Goal: Task Accomplishment & Management: Manage account settings

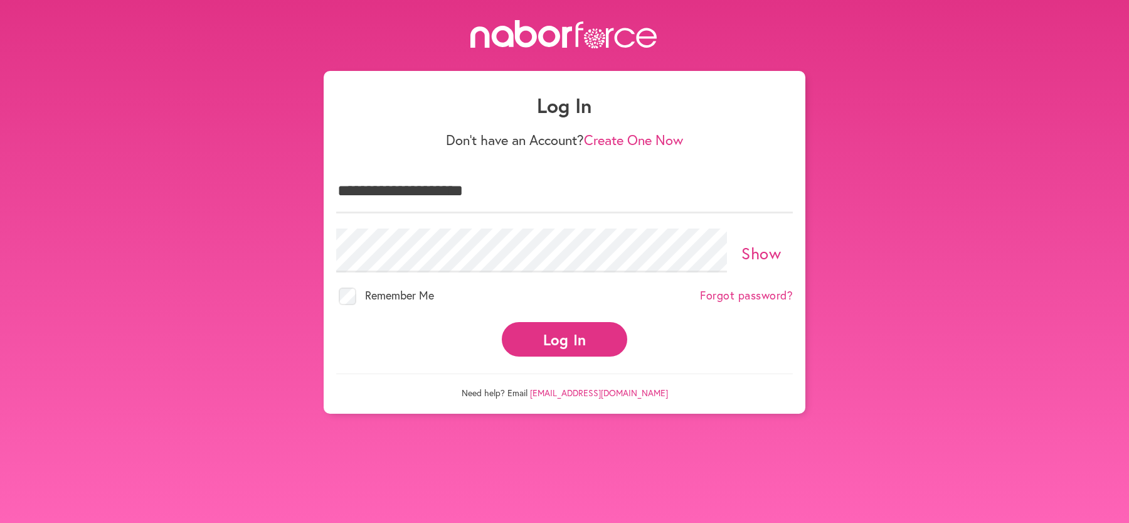
click at [539, 341] on button "Log In" at bounding box center [564, 339] width 125 height 34
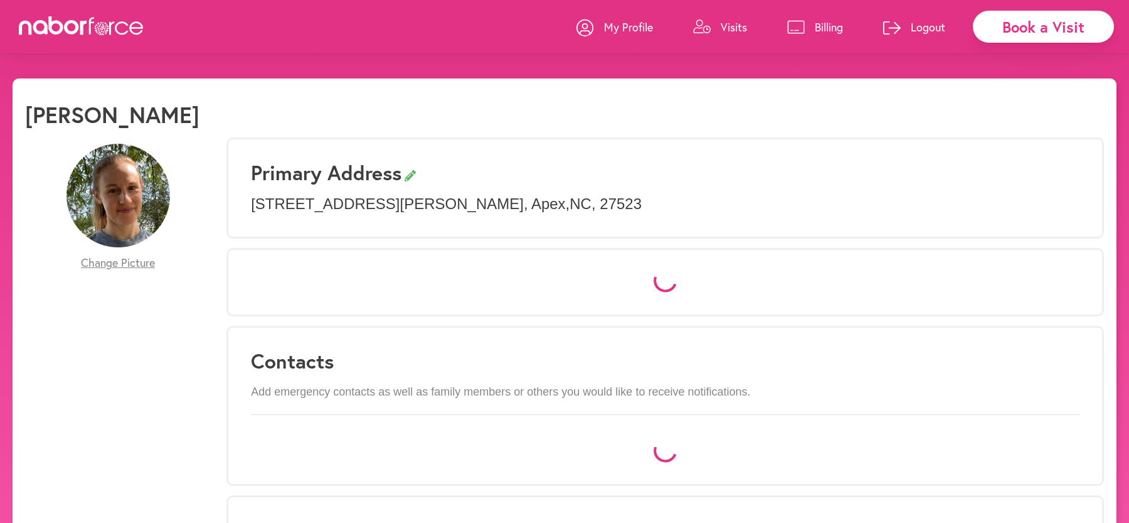
select select "*"
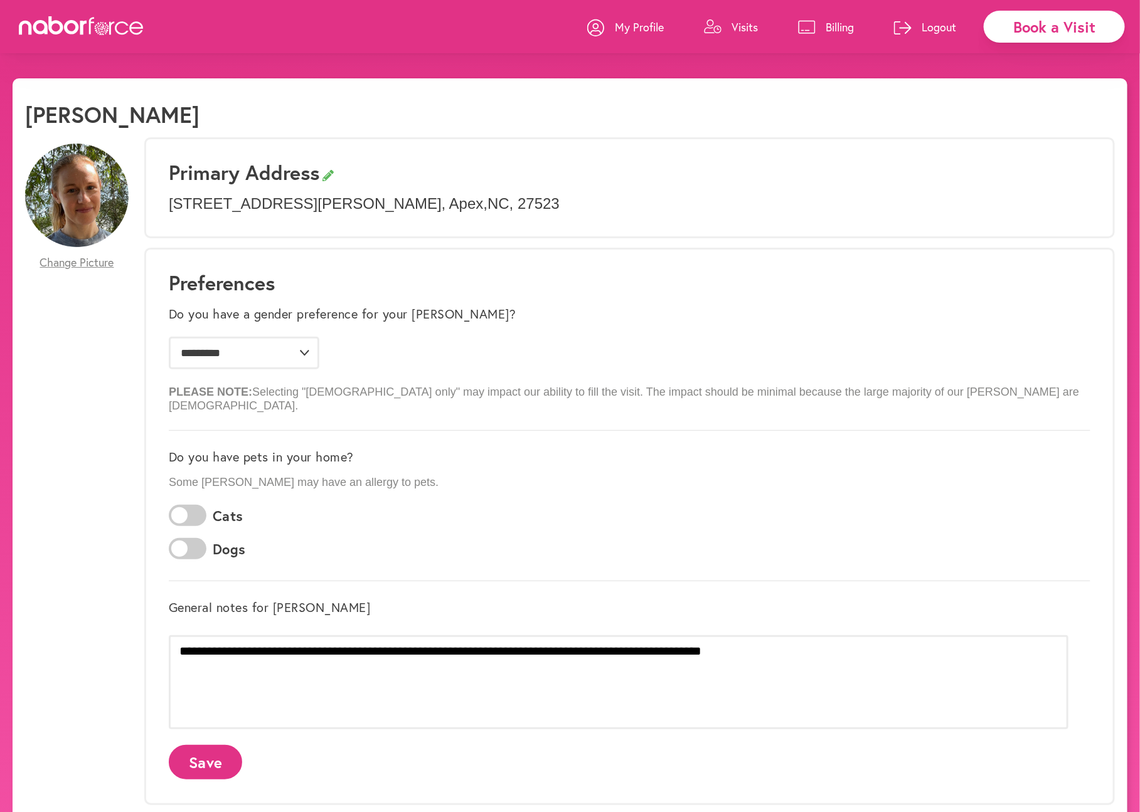
click at [744, 28] on p "Visits" at bounding box center [744, 26] width 26 height 15
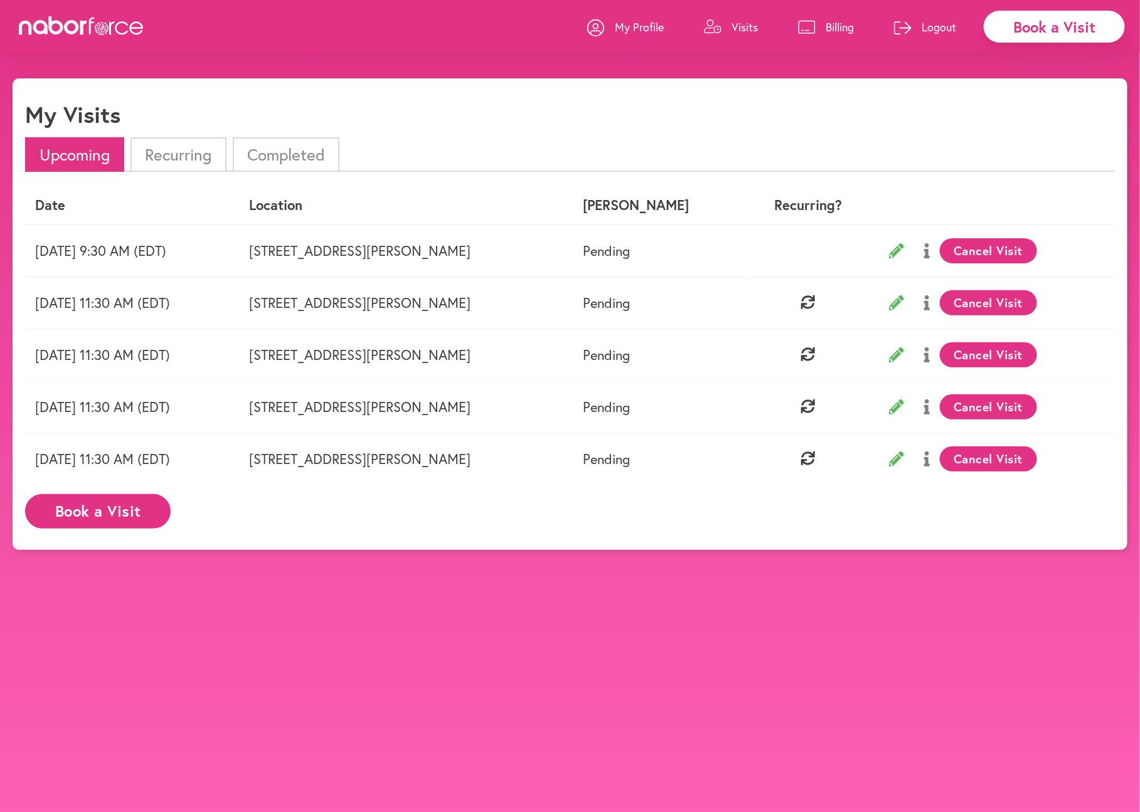
click at [137, 161] on li "Recurring" at bounding box center [177, 154] width 95 height 34
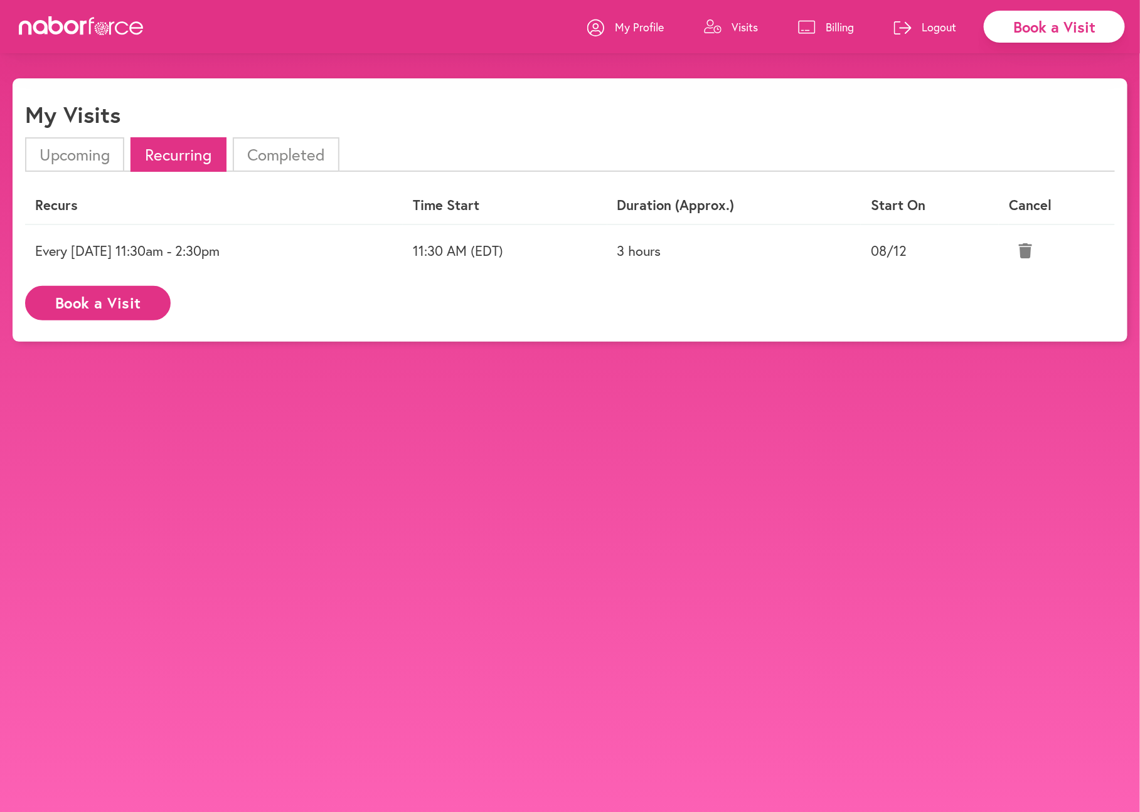
click at [154, 250] on td "Every [DATE] 11:30am - 2:30pm" at bounding box center [214, 251] width 378 height 52
click at [45, 151] on li "Upcoming" at bounding box center [74, 154] width 99 height 34
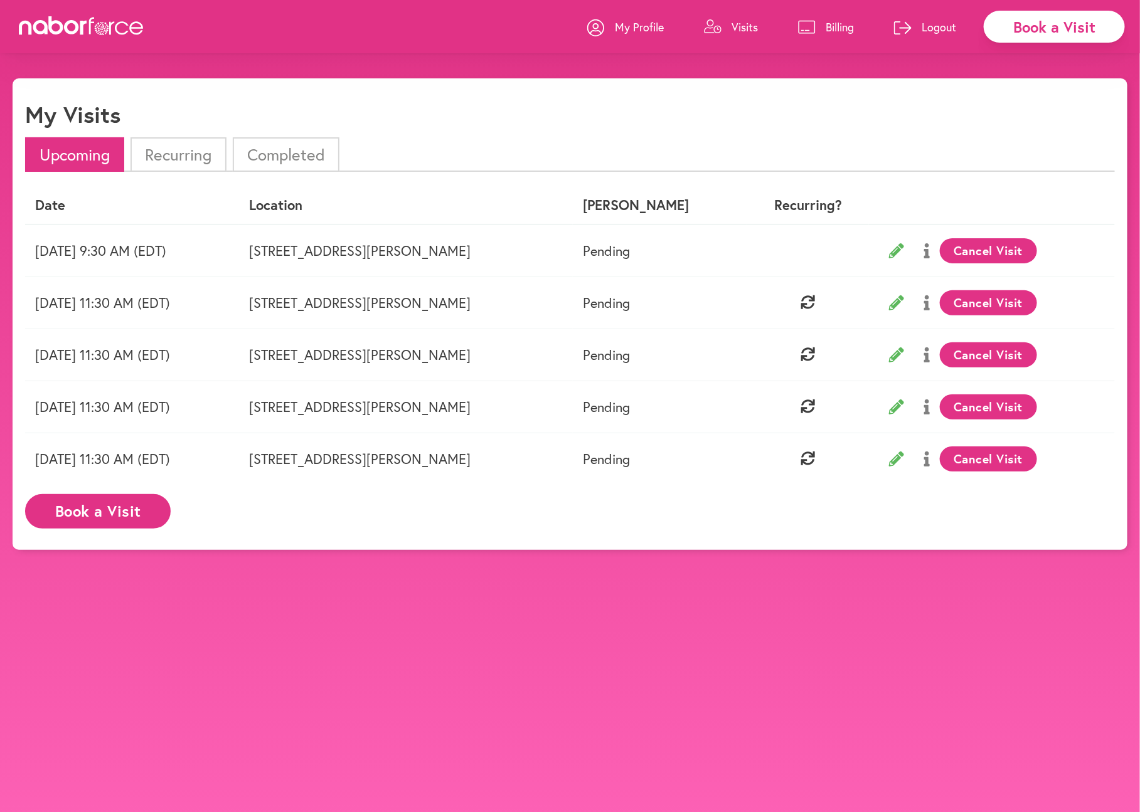
click at [914, 305] on button at bounding box center [927, 302] width 26 height 31
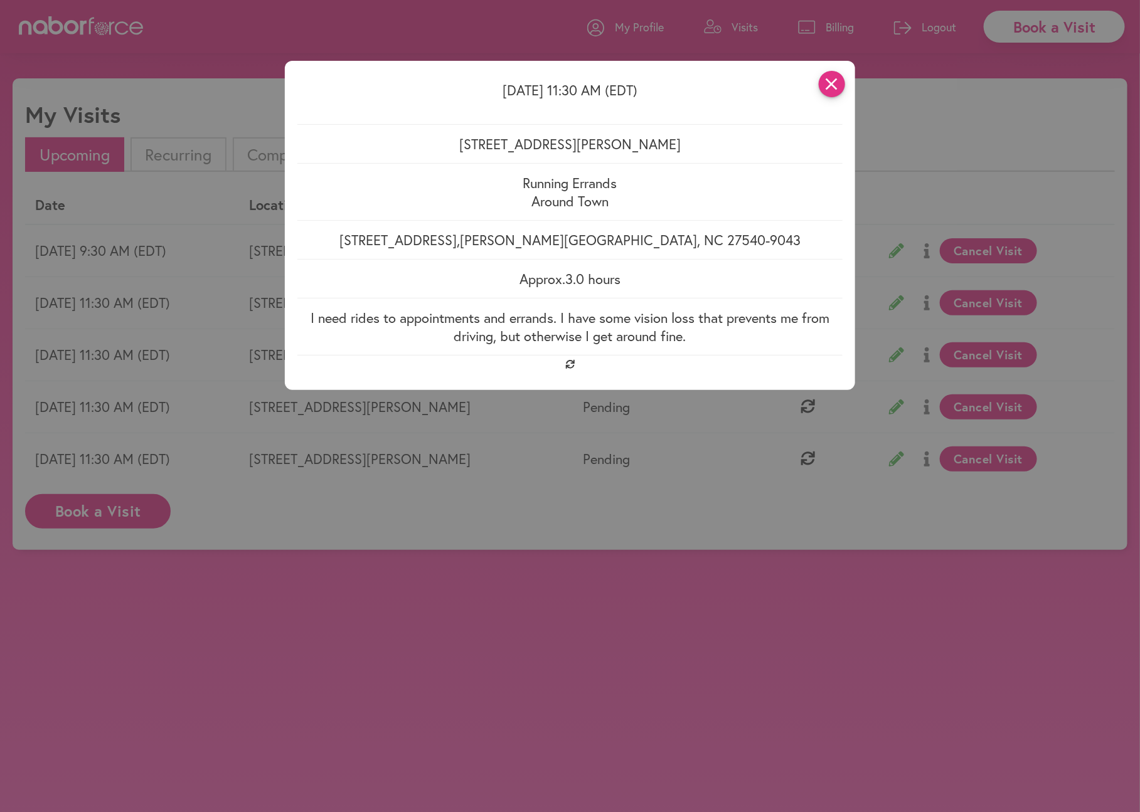
click at [835, 90] on icon "close" at bounding box center [832, 84] width 26 height 26
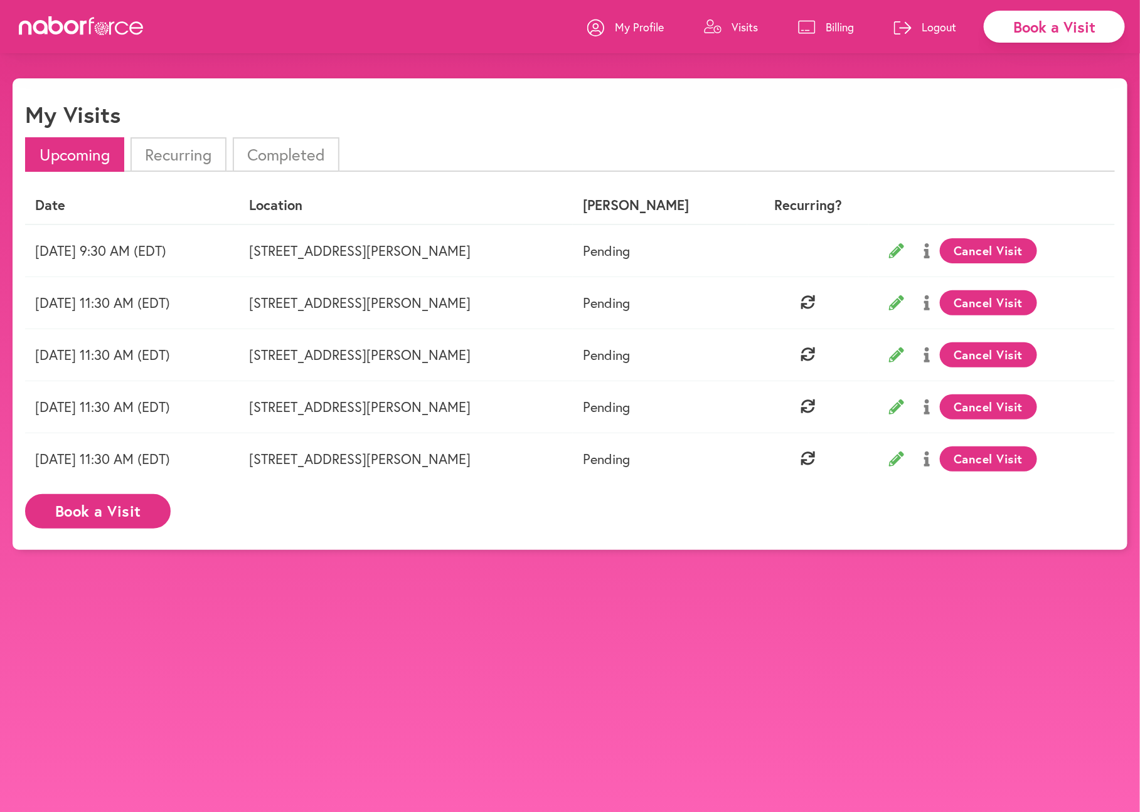
click at [889, 295] on icon at bounding box center [896, 302] width 15 height 15
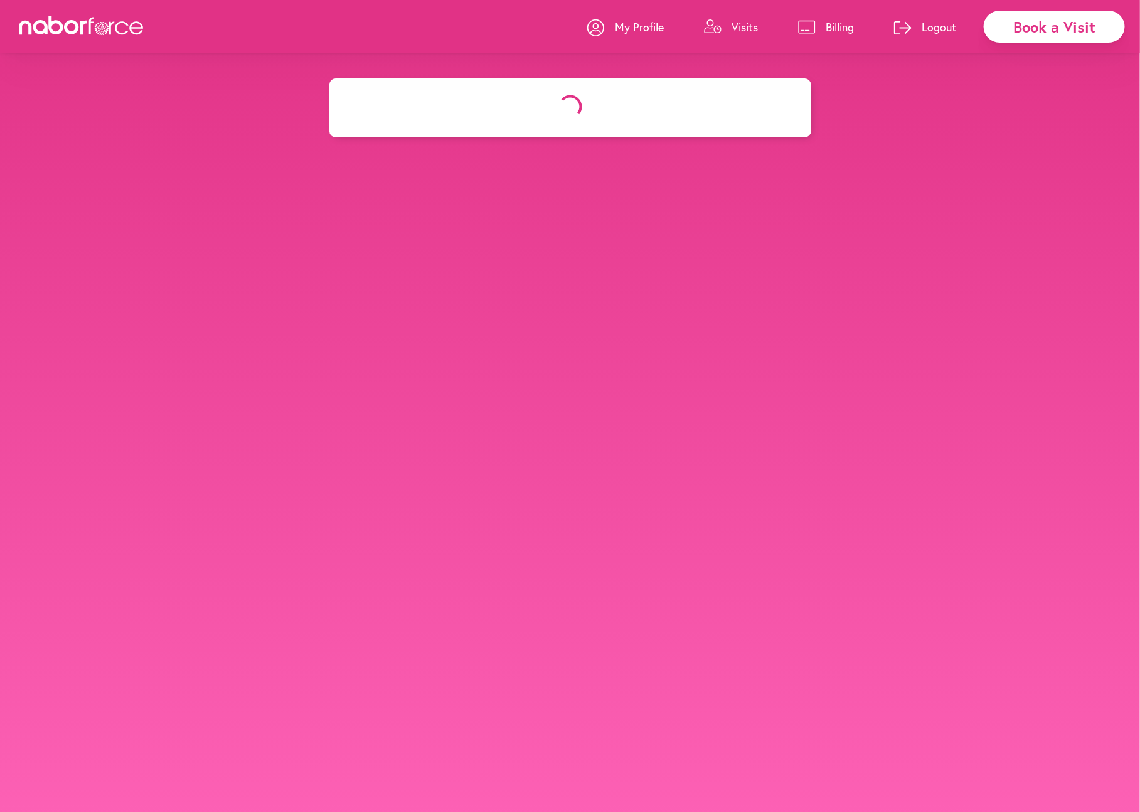
select select "********"
select select "***"
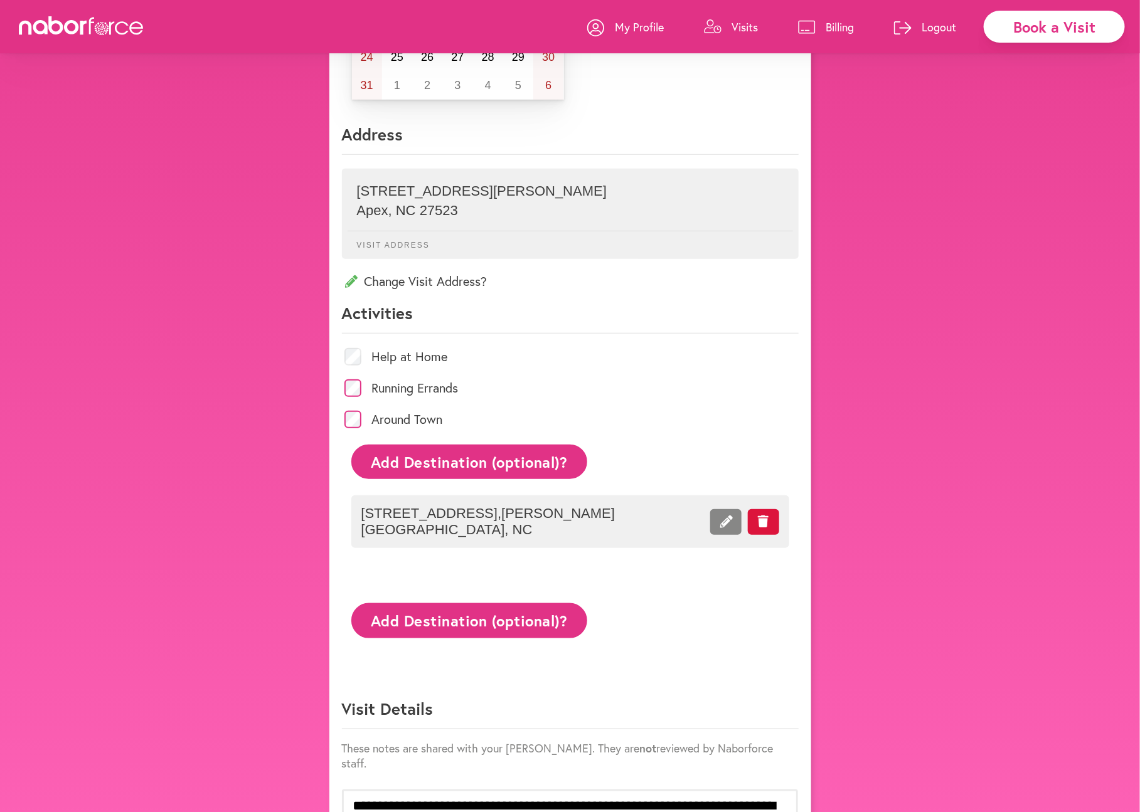
scroll to position [381, 0]
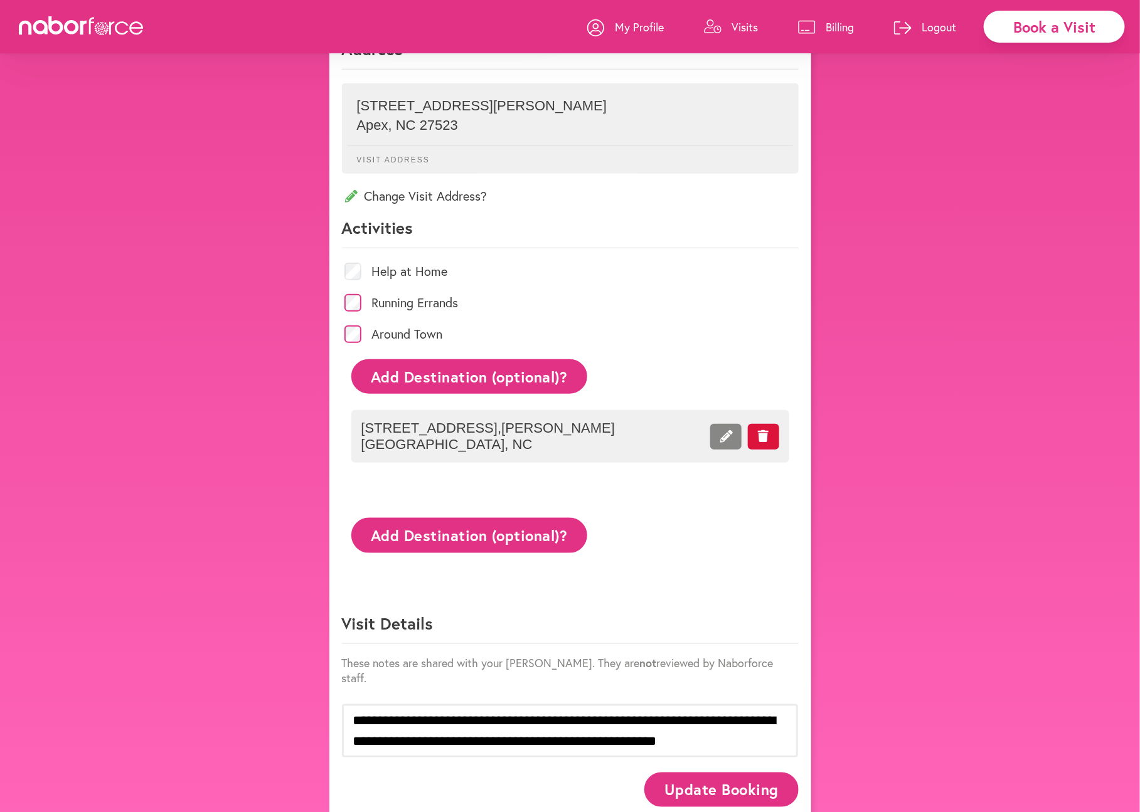
click at [630, 30] on p "My Profile" at bounding box center [639, 26] width 49 height 15
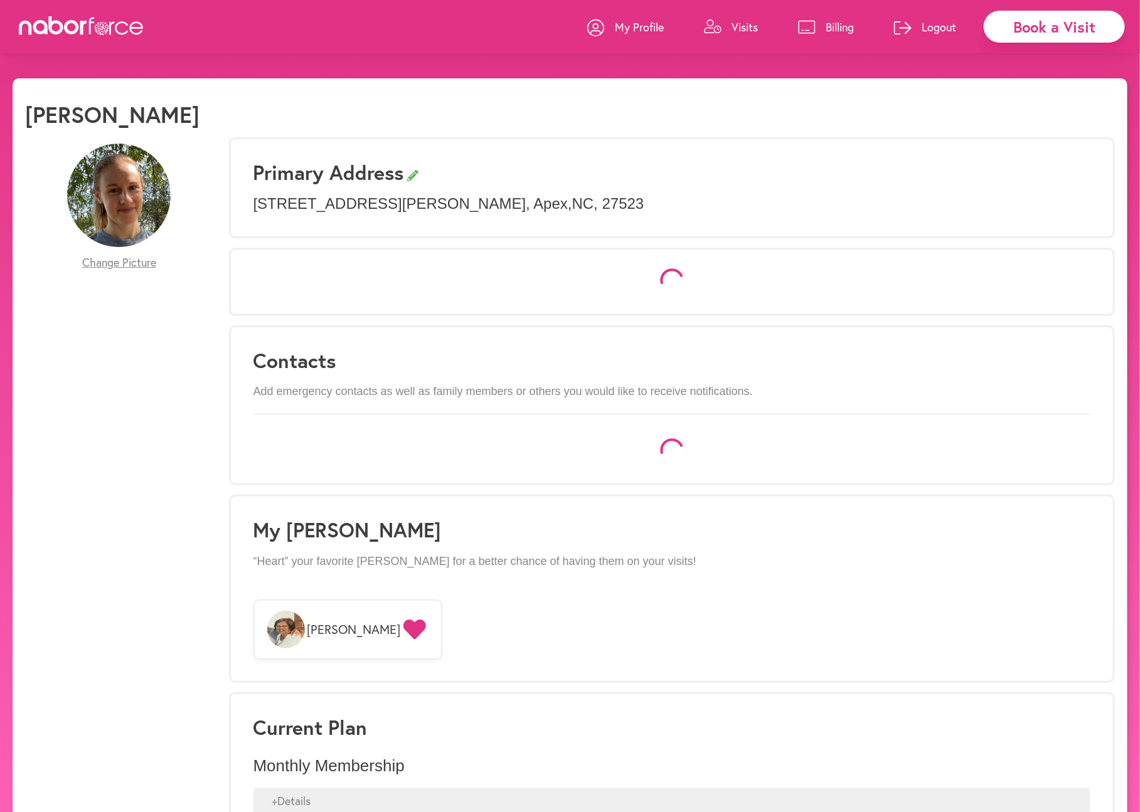
select select "*"
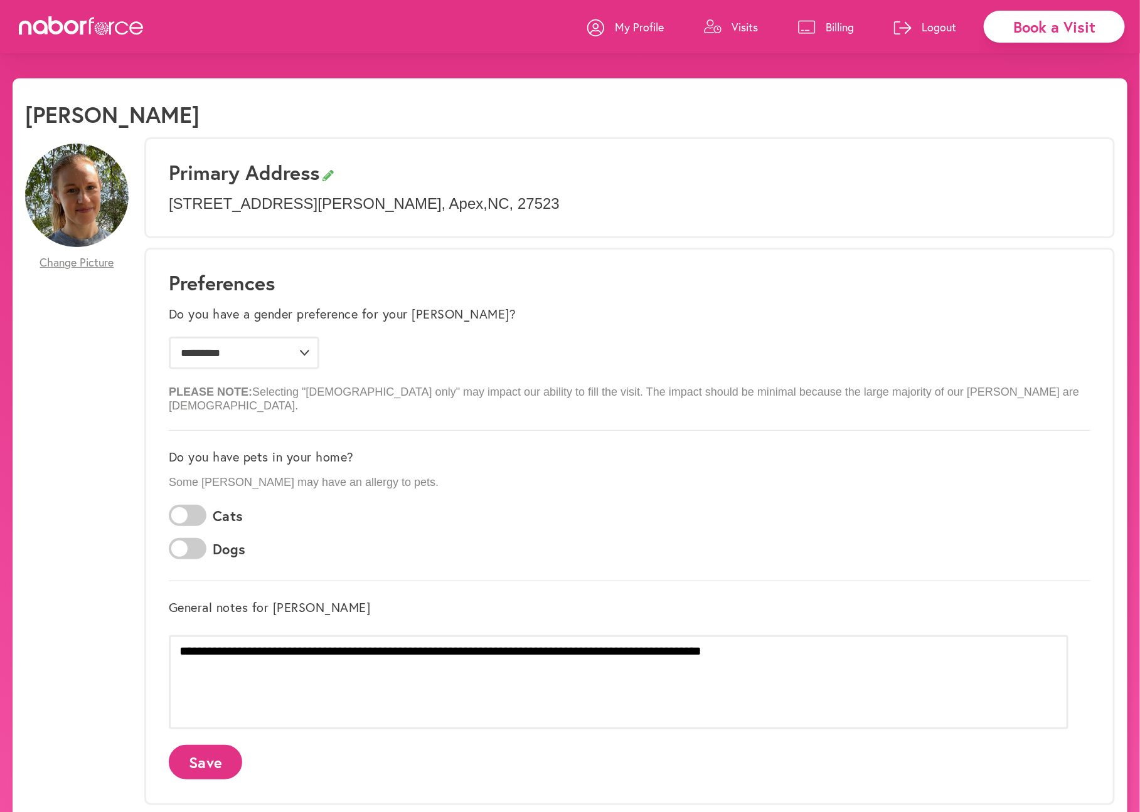
click at [936, 23] on p "Logout" at bounding box center [938, 26] width 34 height 15
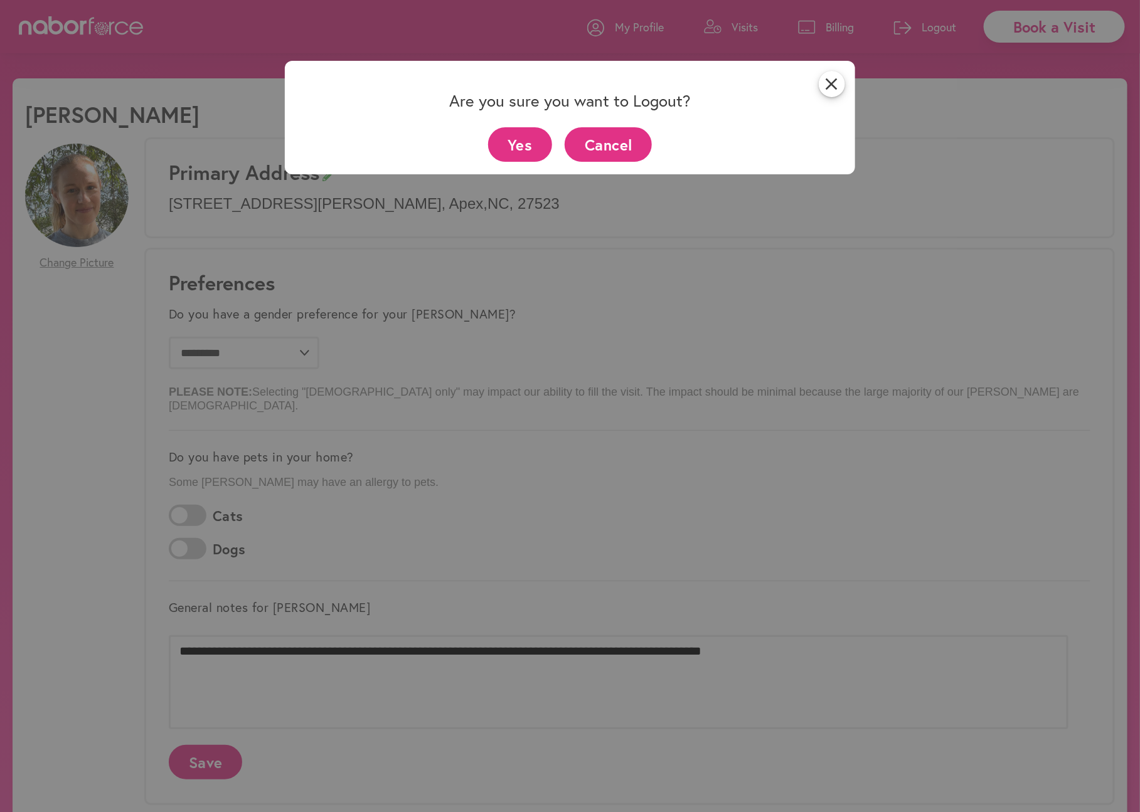
click at [523, 142] on button "Yes" at bounding box center [520, 144] width 65 height 34
